Goal: Transaction & Acquisition: Purchase product/service

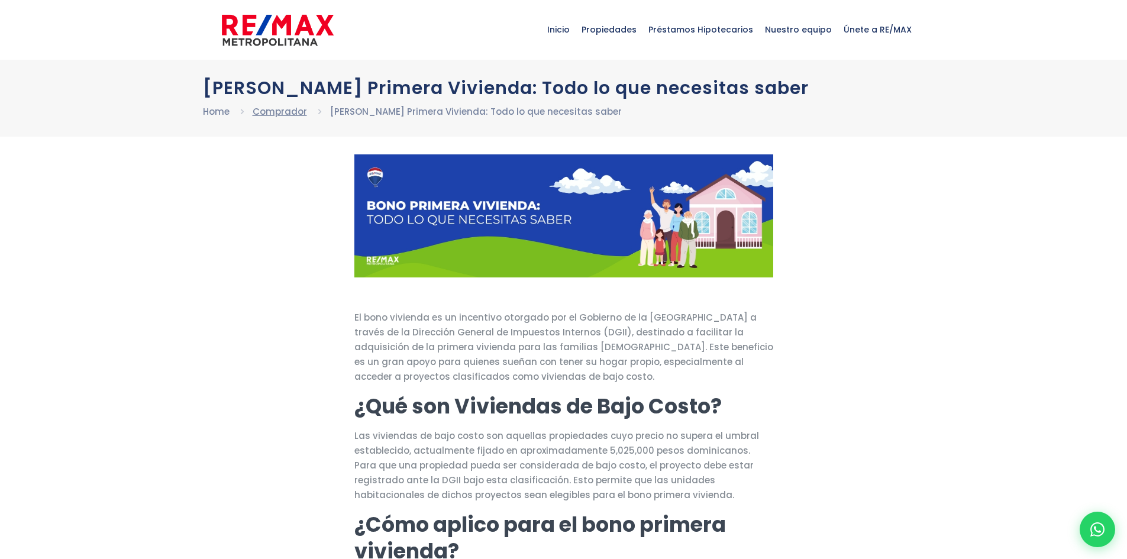
click at [293, 113] on link "Comprador" at bounding box center [280, 111] width 54 height 12
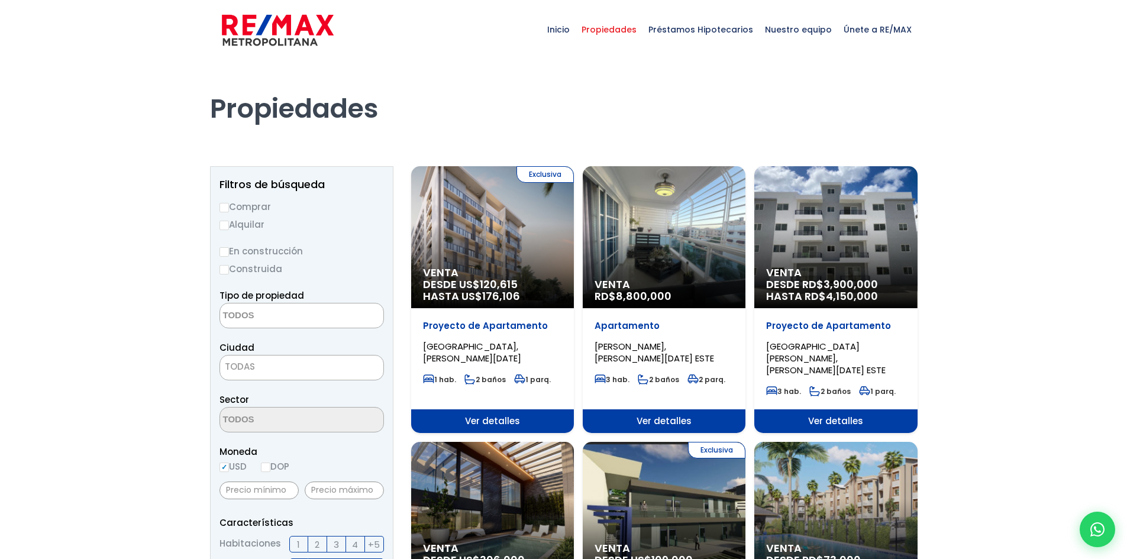
select select
click at [228, 209] on input "Comprar" at bounding box center [223, 207] width 9 height 9
radio input "true"
click at [267, 313] on textarea "Search" at bounding box center [277, 315] width 115 height 25
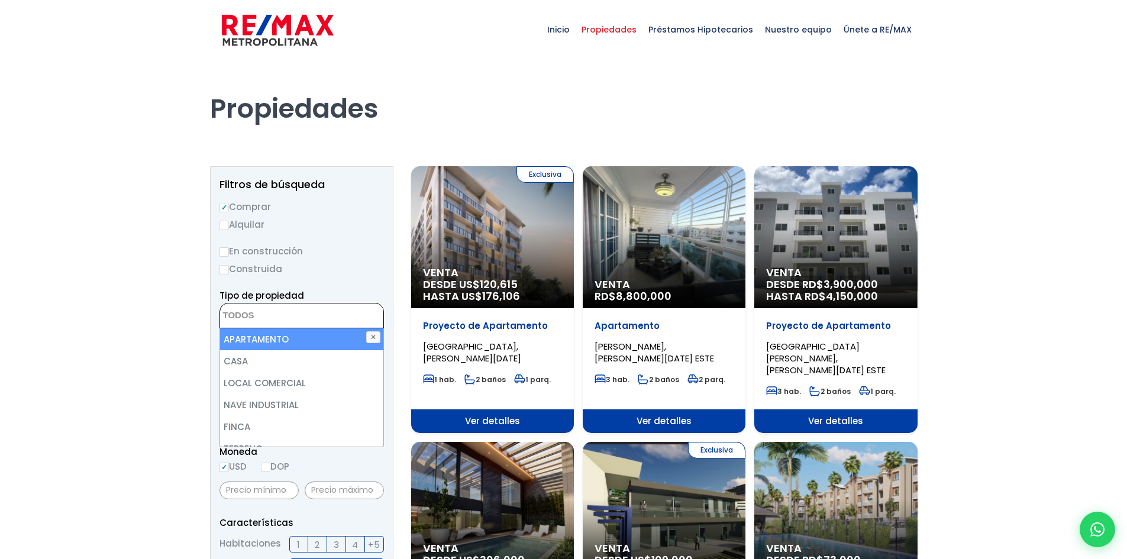
click at [260, 342] on li "APARTAMENTO" at bounding box center [301, 339] width 163 height 22
select select "apartment"
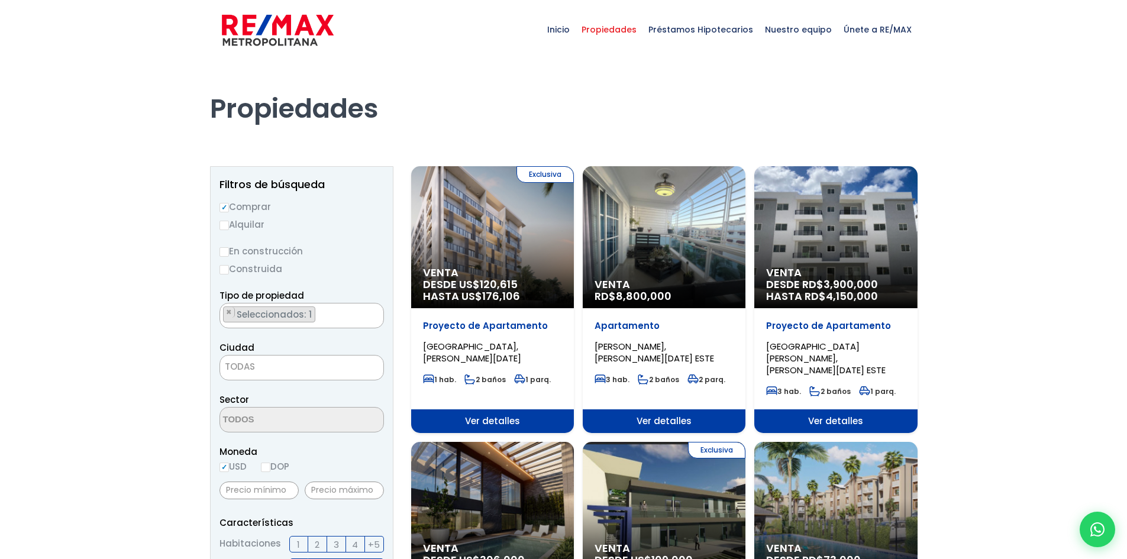
click at [228, 247] on input "En construcción" at bounding box center [223, 251] width 9 height 9
radio input "true"
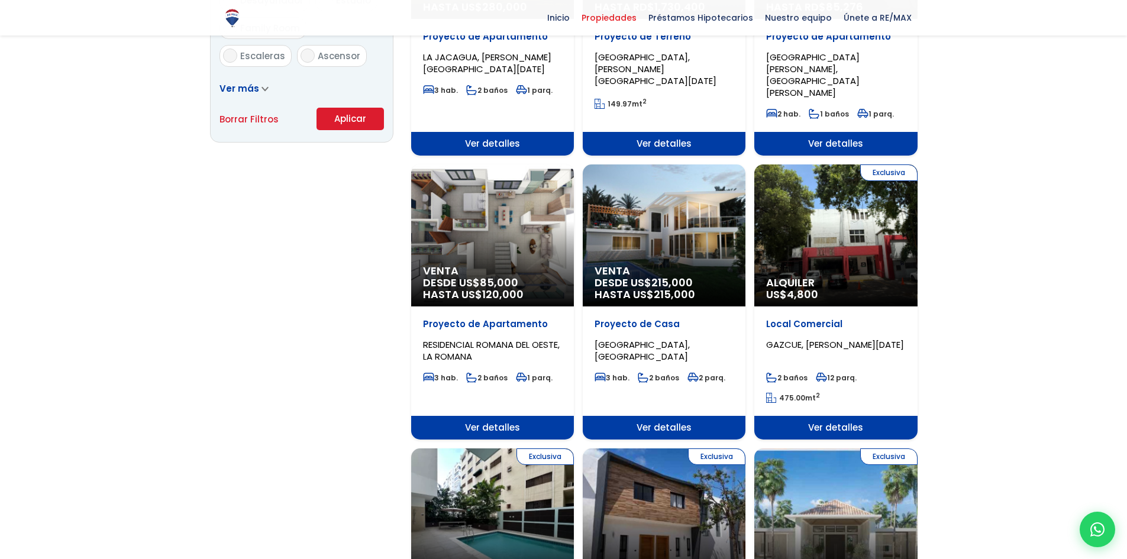
scroll to position [591, 0]
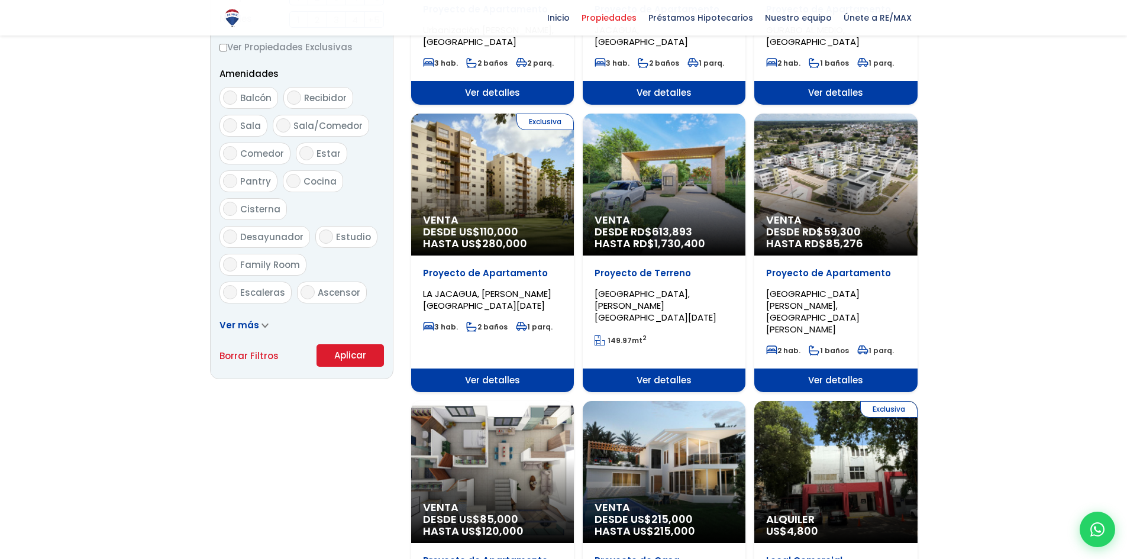
click at [339, 351] on button "Aplicar" at bounding box center [349, 355] width 67 height 22
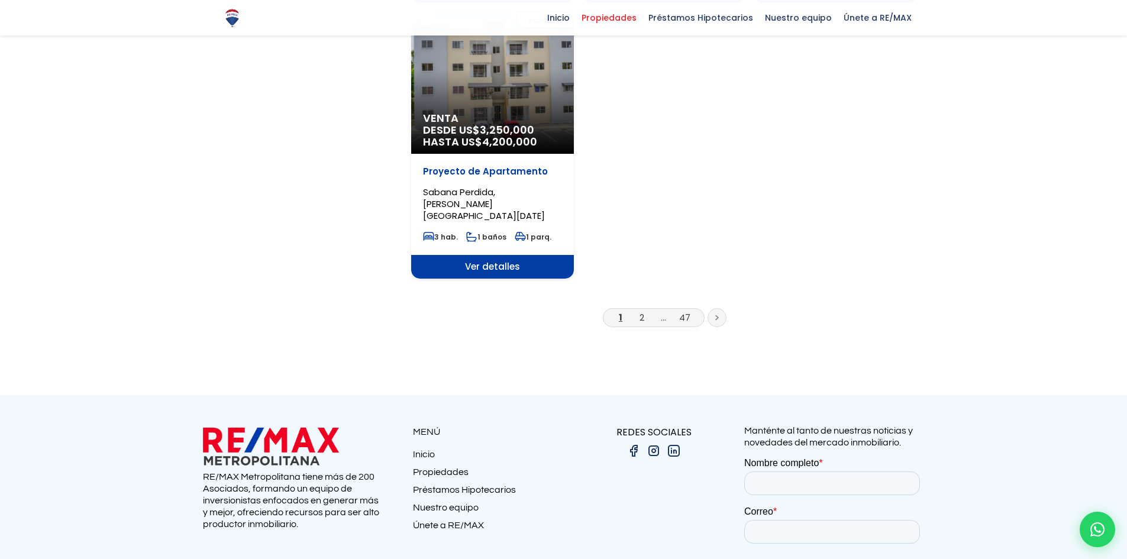
scroll to position [1570, 0]
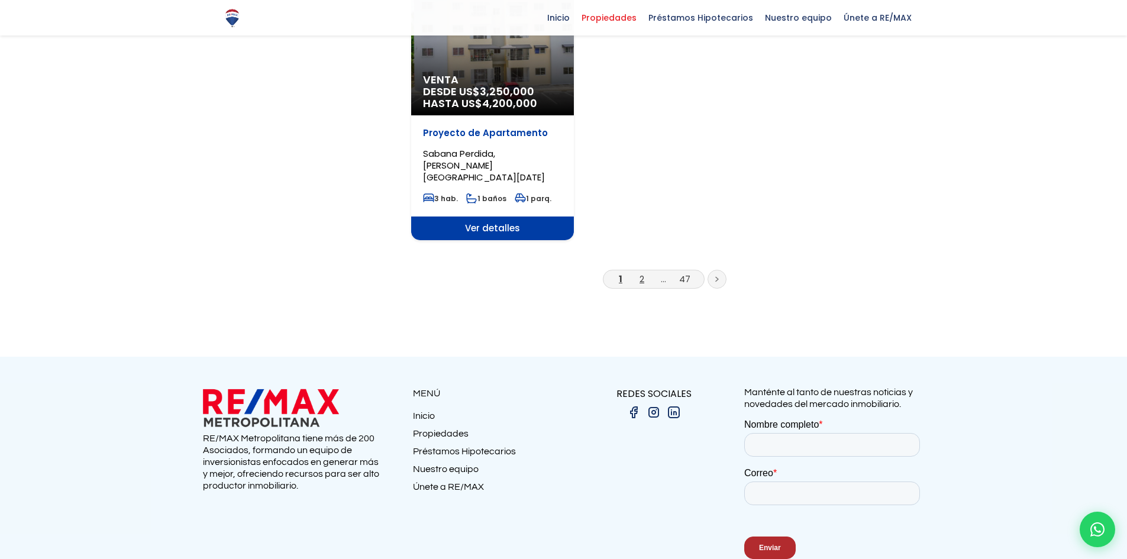
click at [639, 273] on link "2" at bounding box center [641, 279] width 5 height 12
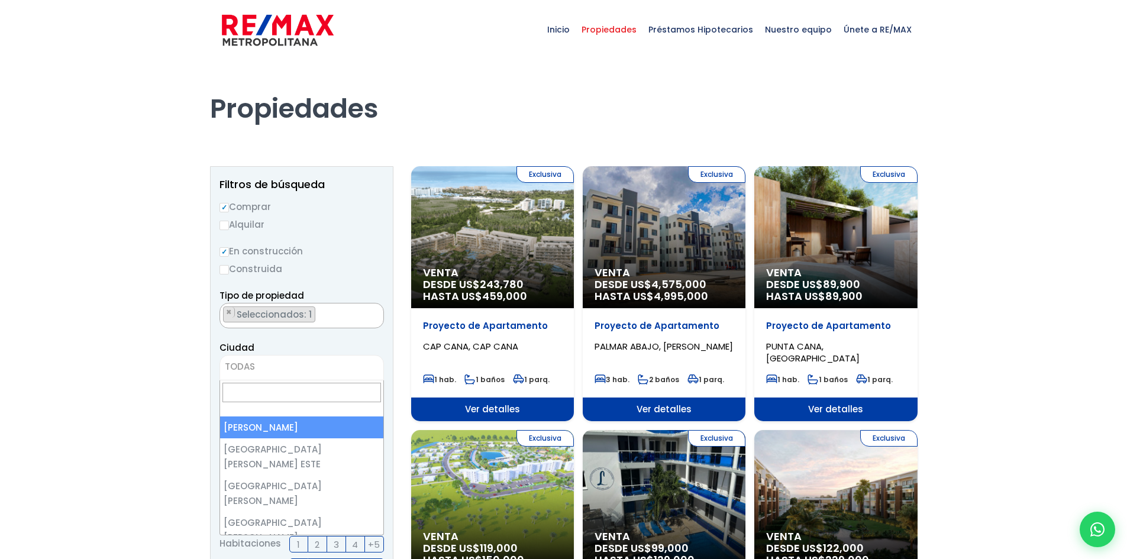
click at [279, 365] on span "TODAS" at bounding box center [301, 366] width 163 height 17
select select "1"
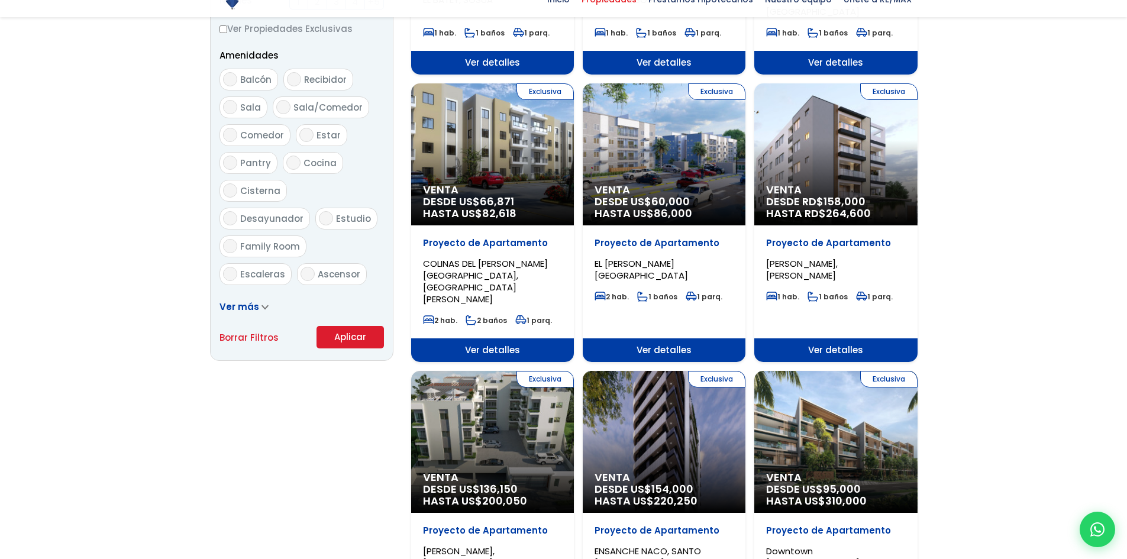
scroll to position [887, 0]
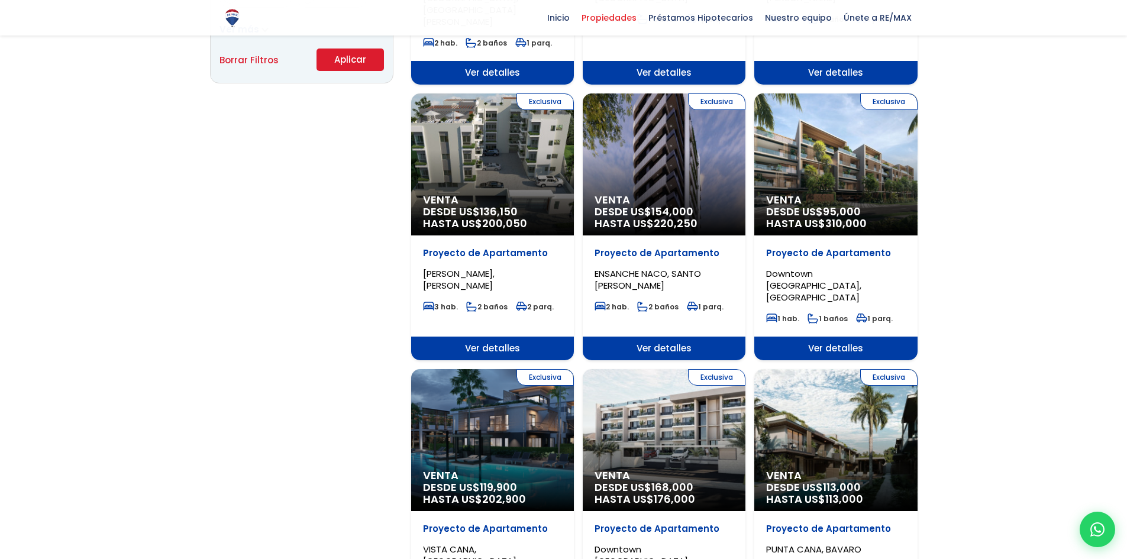
click at [349, 68] on button "Aplicar" at bounding box center [349, 59] width 67 height 22
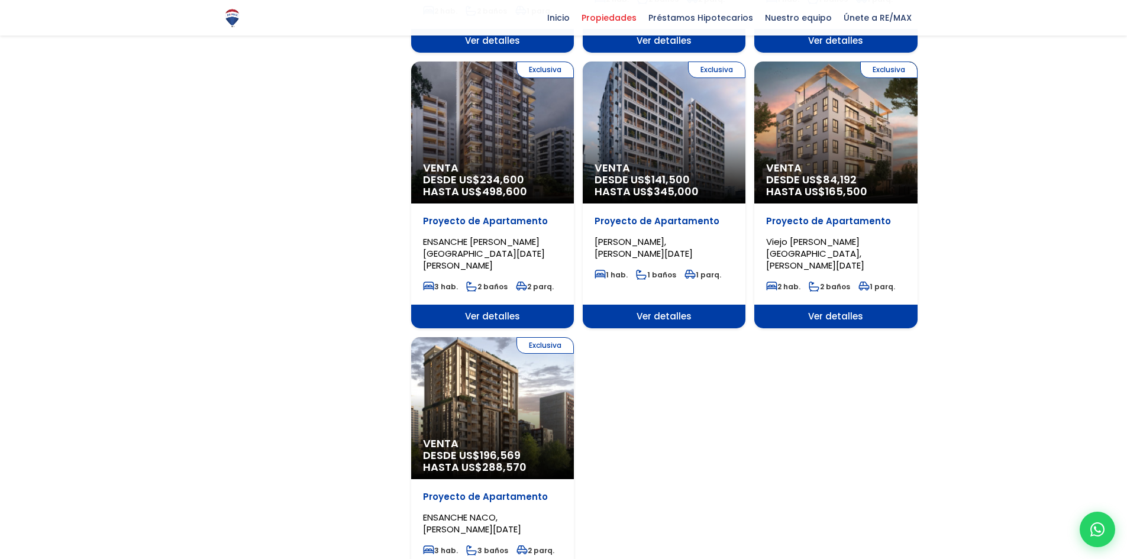
scroll to position [1478, 0]
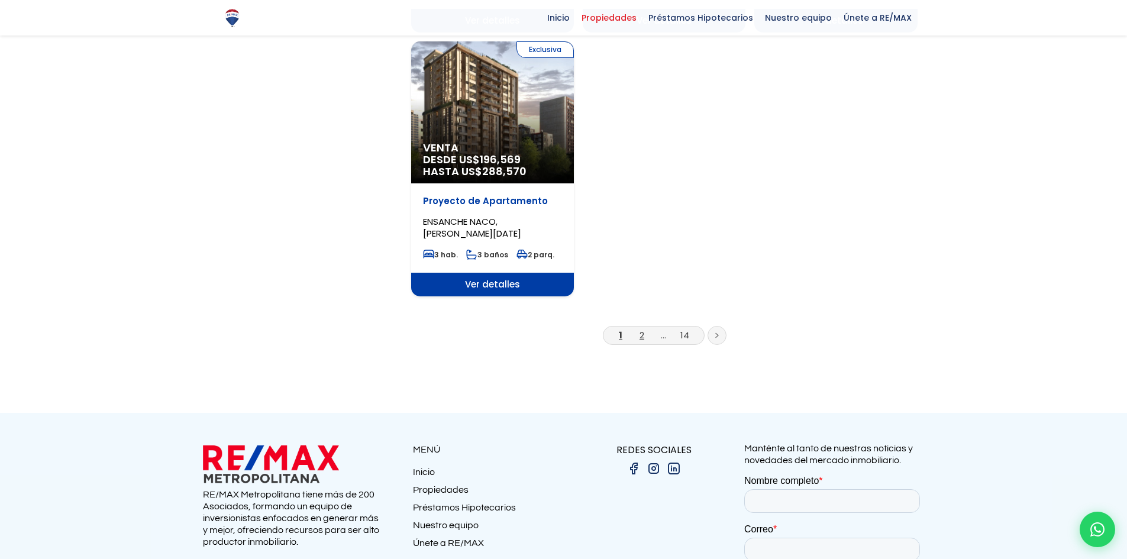
click at [639, 329] on link "2" at bounding box center [641, 335] width 5 height 12
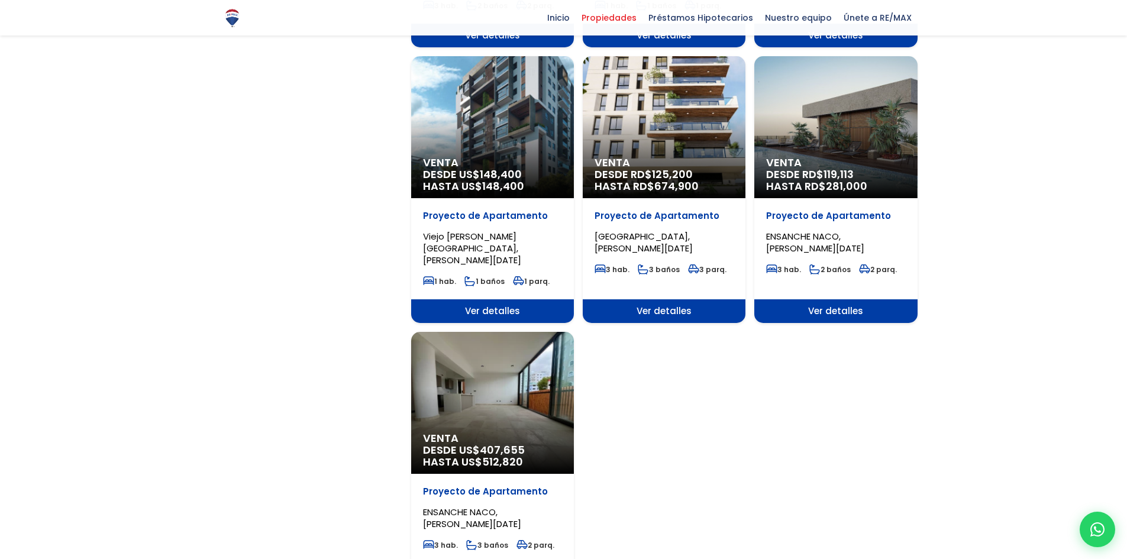
scroll to position [1478, 0]
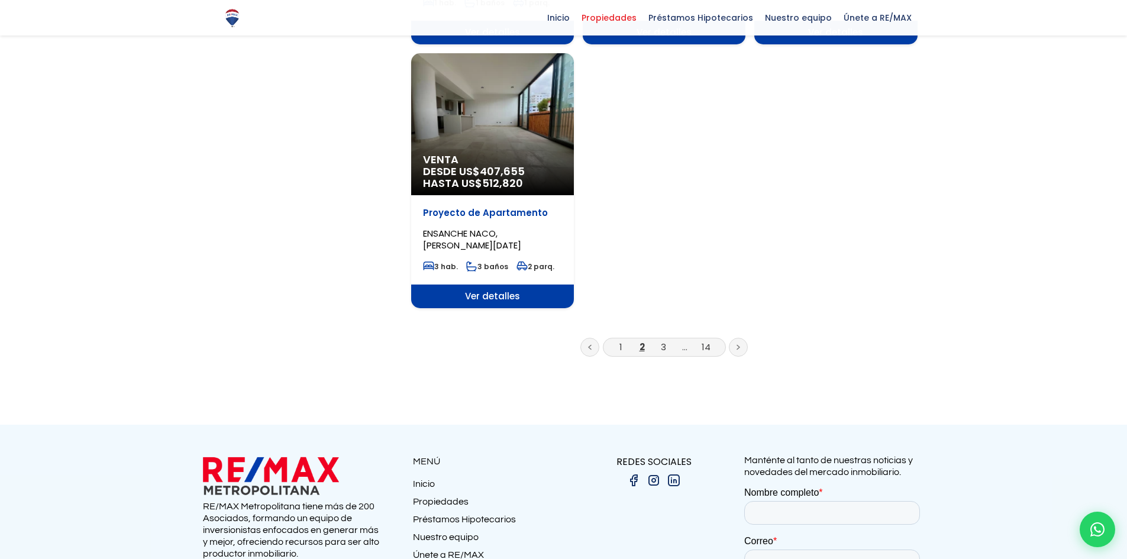
click at [659, 339] on li "3" at bounding box center [662, 346] width 19 height 15
click at [663, 341] on link "3" at bounding box center [663, 347] width 5 height 12
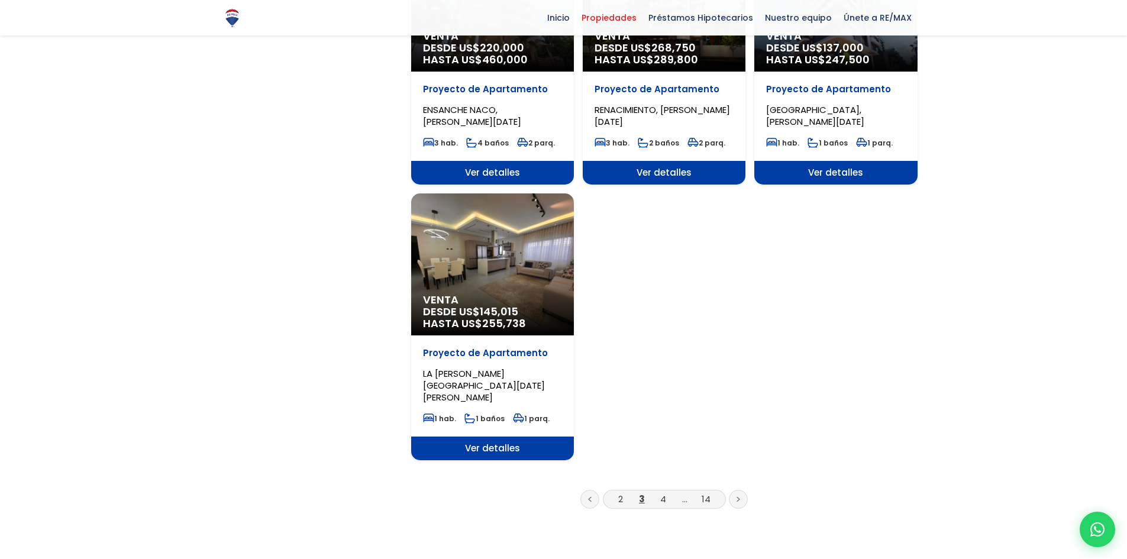
scroll to position [1478, 0]
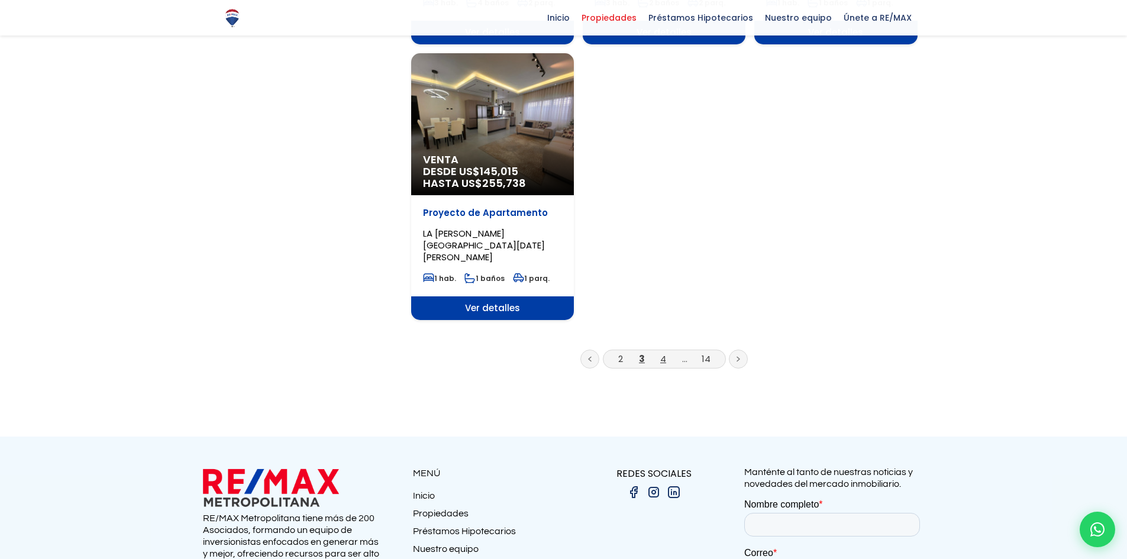
click at [662, 352] on link "4" at bounding box center [663, 358] width 6 height 12
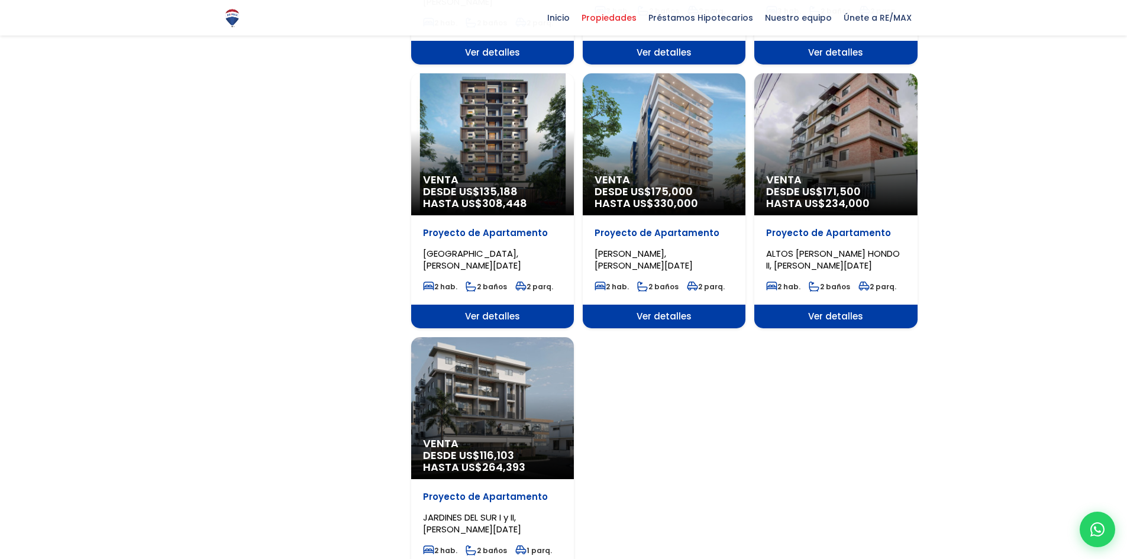
scroll to position [1478, 0]
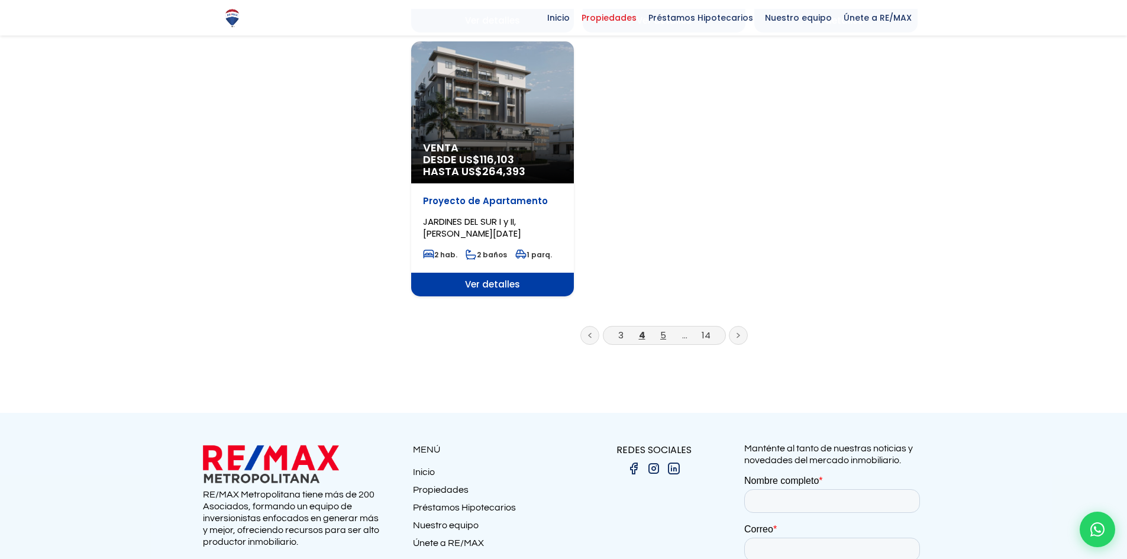
click at [664, 329] on link "5" at bounding box center [663, 335] width 6 height 12
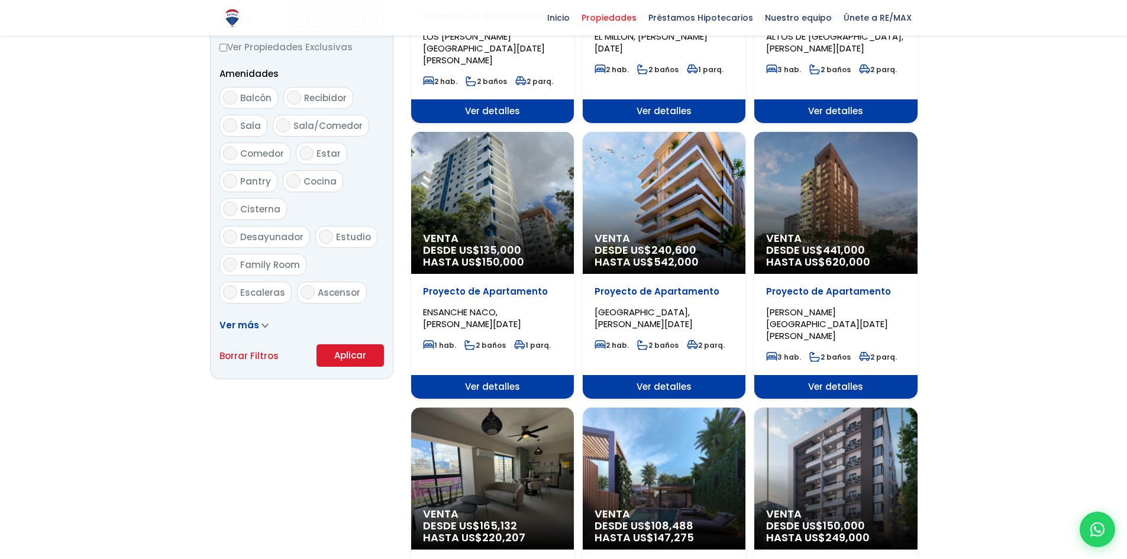
scroll to position [887, 0]
